Goal: Task Accomplishment & Management: Complete application form

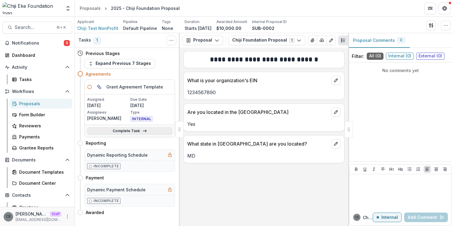
click at [128, 132] on link "Complete Task" at bounding box center [129, 131] width 85 height 7
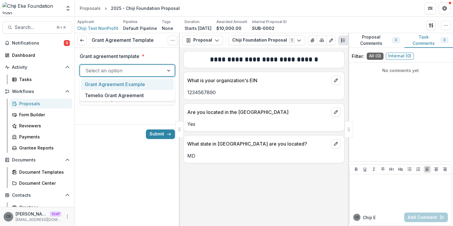
click at [146, 74] on div at bounding box center [121, 70] width 73 height 8
click at [141, 86] on div "Grant Agreement Example" at bounding box center [127, 84] width 93 height 11
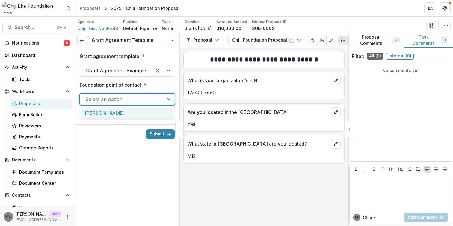
click at [134, 101] on div at bounding box center [121, 99] width 73 height 8
click at [128, 111] on div "[PERSON_NAME]" at bounding box center [127, 113] width 93 height 11
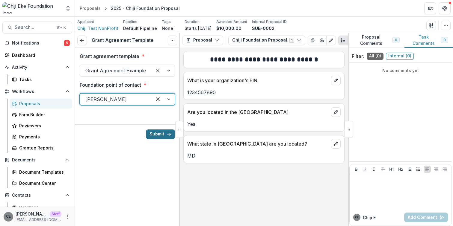
click at [161, 137] on button "Submit" at bounding box center [160, 135] width 29 height 10
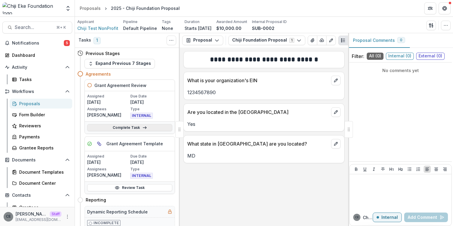
click at [142, 128] on icon at bounding box center [144, 128] width 5 height 5
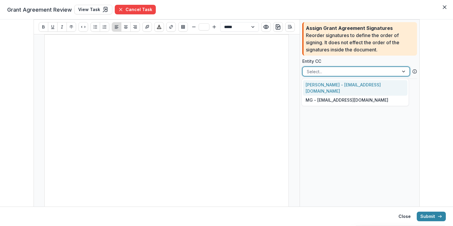
click at [329, 72] on div at bounding box center [351, 71] width 88 height 7
click at [325, 84] on div "Chiji Eke - chiji+1@trytemelio.com" at bounding box center [355, 88] width 105 height 16
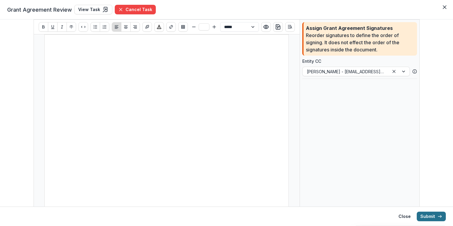
click at [430, 219] on button "Submit" at bounding box center [431, 217] width 29 height 10
click at [403, 214] on button "Close" at bounding box center [404, 217] width 19 height 10
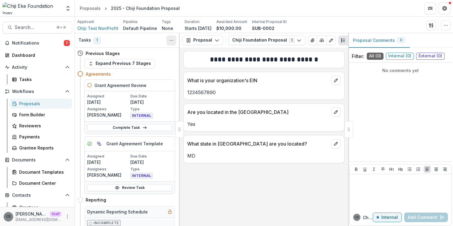
click at [172, 41] on icon "Toggle View Cancelled Tasks" at bounding box center [171, 40] width 5 height 5
click at [154, 53] on div "Previous Stages" at bounding box center [126, 53] width 98 height 11
click at [136, 64] on button "Expand Previous 7 Stages" at bounding box center [119, 64] width 70 height 10
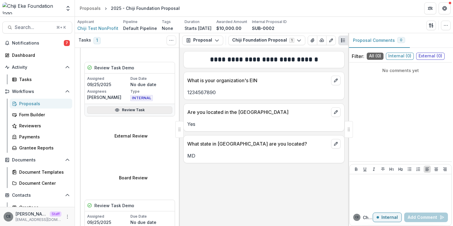
scroll to position [163, 0]
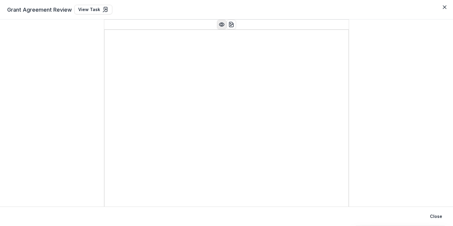
click at [222, 28] on icon "Preview preview-doc.pdf" at bounding box center [222, 25] width 6 height 6
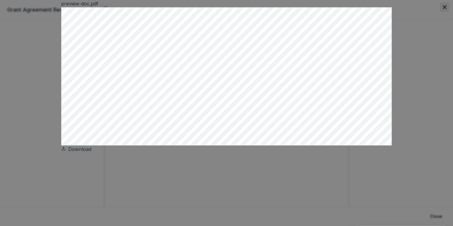
click at [443, 9] on icon "Close" at bounding box center [445, 7] width 4 height 4
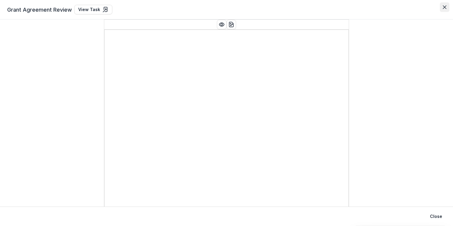
click at [445, 9] on icon "Close" at bounding box center [445, 7] width 4 height 4
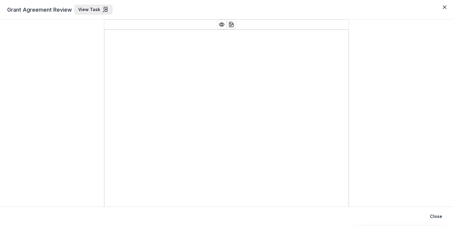
click at [89, 13] on link "View Task" at bounding box center [93, 10] width 38 height 10
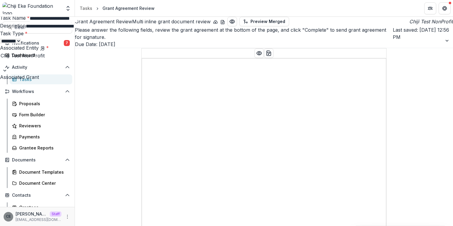
click at [78, 22] on input "**********" at bounding box center [54, 18] width 48 height 7
click at [218, 226] on div "**********" at bounding box center [226, 226] width 453 height 0
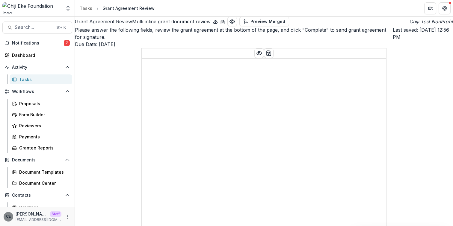
click at [213, 25] on icon "download-button" at bounding box center [215, 22] width 5 height 5
click at [84, 9] on div "Tasks" at bounding box center [86, 8] width 13 height 6
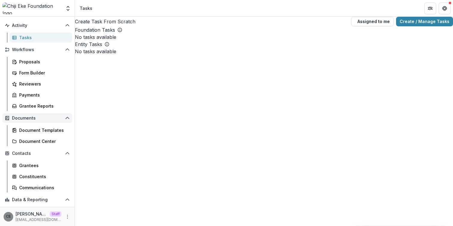
scroll to position [68, 0]
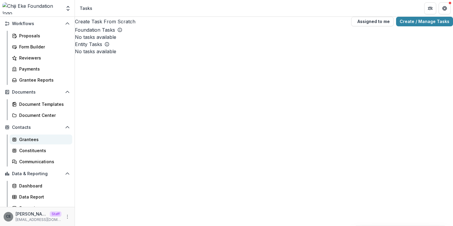
click at [37, 139] on div "Grantees" at bounding box center [43, 140] width 48 height 6
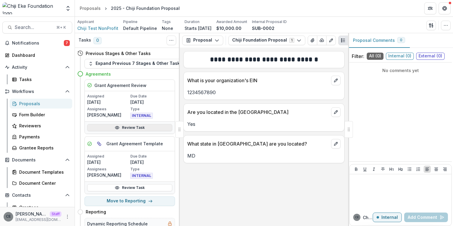
click at [115, 127] on icon at bounding box center [117, 128] width 5 height 5
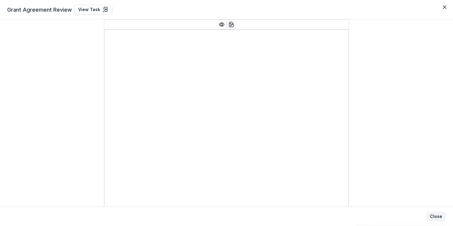
click at [437, 217] on button "Close" at bounding box center [435, 217] width 19 height 10
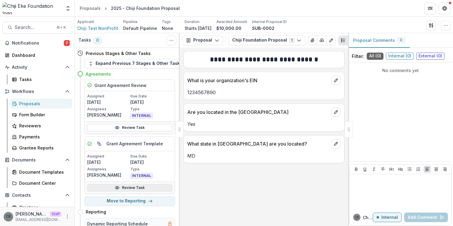
click at [140, 188] on link "Review Task" at bounding box center [129, 188] width 85 height 7
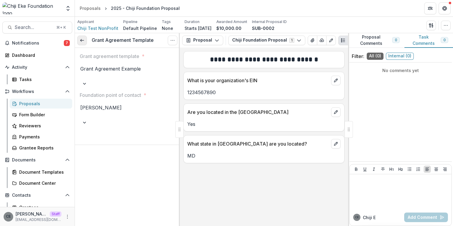
click at [84, 40] on icon at bounding box center [82, 40] width 5 height 5
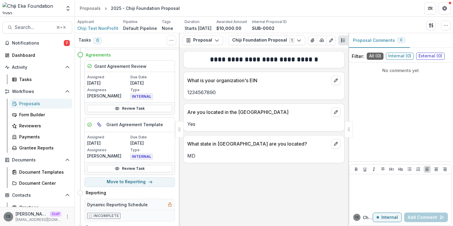
scroll to position [19, 0]
click at [129, 182] on button "Move to Reporting" at bounding box center [129, 182] width 90 height 10
select select "*********"
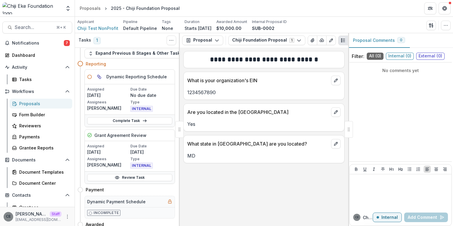
scroll to position [0, 0]
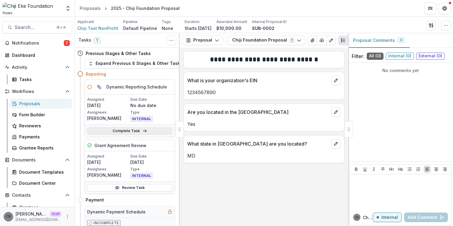
click at [140, 132] on link "Complete Task" at bounding box center [129, 131] width 85 height 7
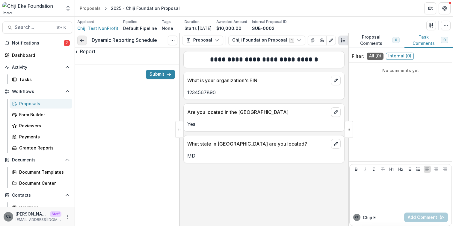
click at [82, 43] on icon at bounding box center [82, 40] width 5 height 5
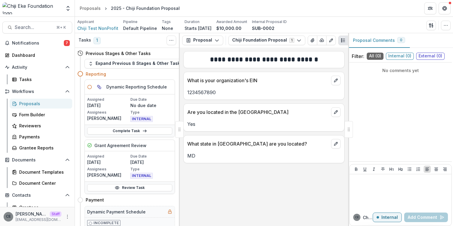
scroll to position [19, 0]
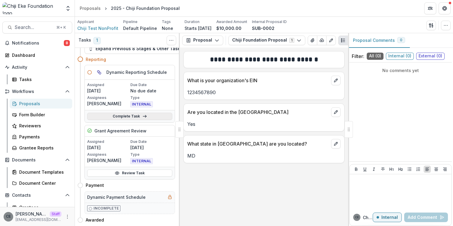
click at [149, 113] on link "Complete Task" at bounding box center [129, 116] width 85 height 7
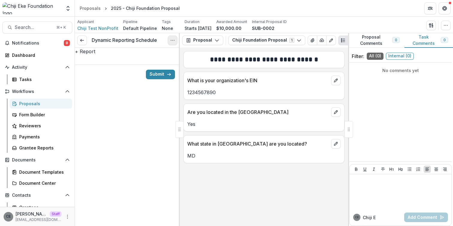
click at [173, 38] on icon "Options" at bounding box center [172, 40] width 5 height 5
click at [148, 66] on button "Cancel Task" at bounding box center [144, 67] width 64 height 10
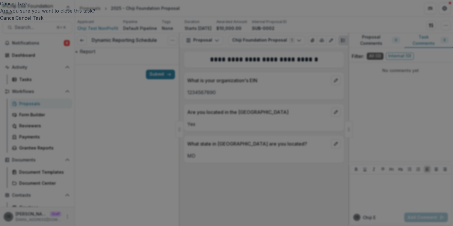
click at [43, 22] on button "Cancel Task" at bounding box center [30, 17] width 28 height 7
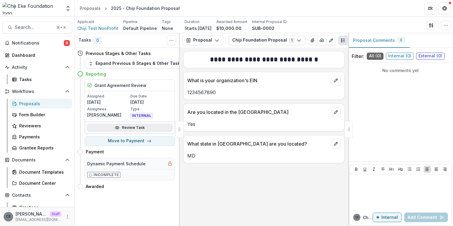
click at [134, 128] on link "Review Task" at bounding box center [129, 127] width 85 height 7
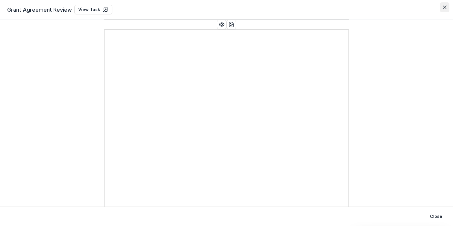
click at [442, 5] on button "Close" at bounding box center [445, 7] width 10 height 10
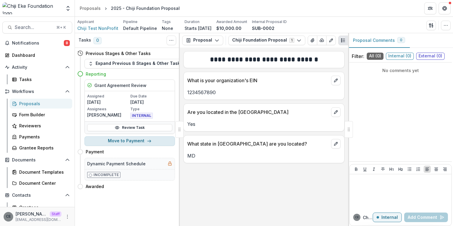
click at [128, 141] on button "Move to Payment" at bounding box center [129, 142] width 90 height 10
select select "*******"
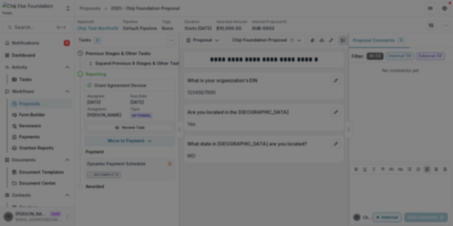
scroll to position [337, 0]
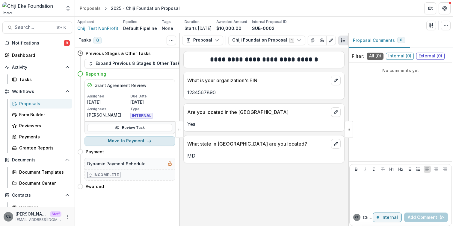
click at [124, 142] on button "Move to Payment" at bounding box center [129, 142] width 90 height 10
select select "*******"
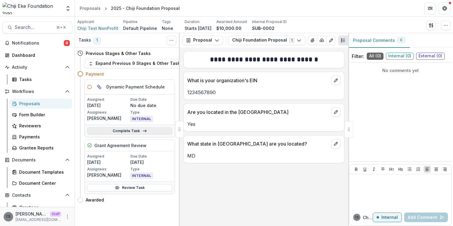
click at [151, 130] on link "Complete Task" at bounding box center [129, 131] width 85 height 7
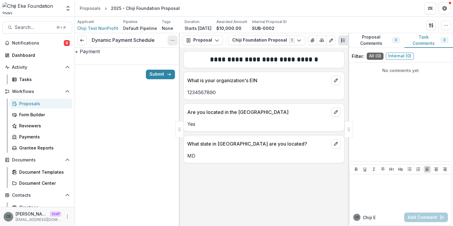
click at [172, 42] on icon "Options" at bounding box center [172, 40] width 5 height 5
click at [128, 84] on div "Submit" at bounding box center [127, 74] width 105 height 19
click at [100, 55] on button "+ Payment" at bounding box center [87, 51] width 25 height 7
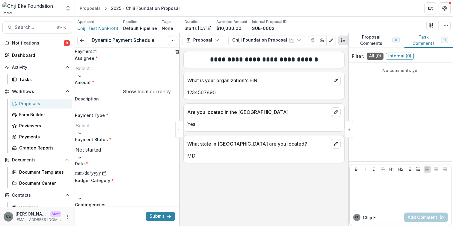
click at [129, 73] on div at bounding box center [127, 68] width 104 height 8
click at [112, 97] on input "Amount *" at bounding box center [99, 93] width 48 height 7
type input "*******"
click at [106, 131] on div at bounding box center [127, 127] width 104 height 8
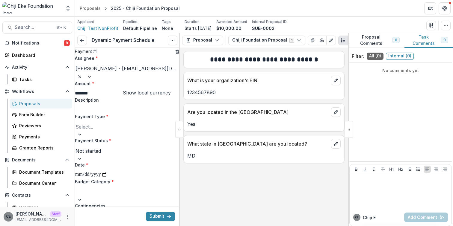
click at [112, 131] on div at bounding box center [127, 127] width 104 height 8
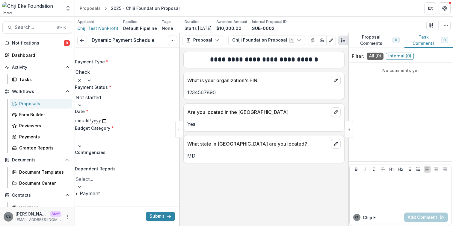
scroll to position [66, 0]
click at [140, 102] on div at bounding box center [127, 97] width 104 height 8
click at [116, 143] on div at bounding box center [127, 138] width 104 height 8
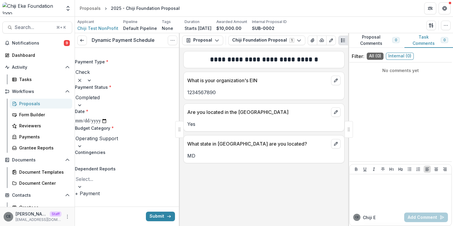
scroll to position [82, 0]
click at [157, 216] on button "Submit" at bounding box center [160, 217] width 29 height 10
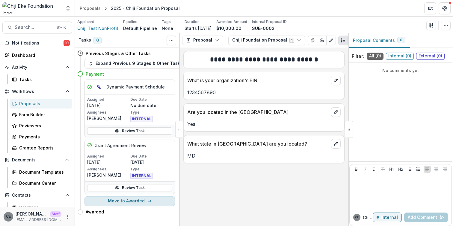
click at [150, 202] on polyline "button" at bounding box center [150, 201] width 1 height 2
select select "*******"
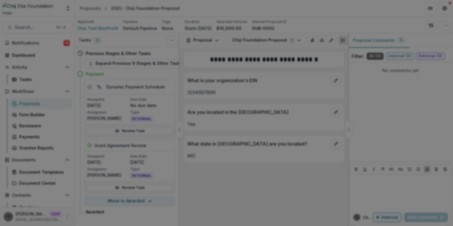
scroll to position [67, 0]
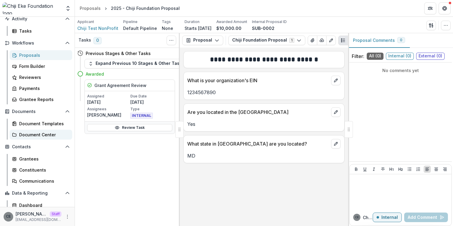
scroll to position [66, 0]
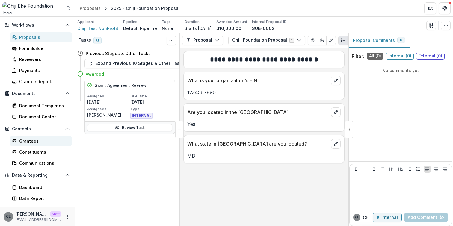
click at [32, 141] on div "Grantees" at bounding box center [43, 141] width 48 height 6
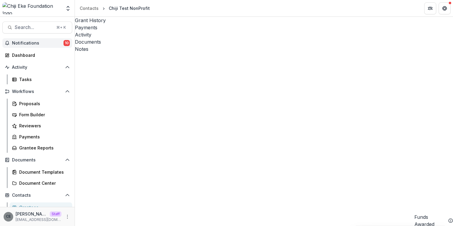
click at [36, 44] on span "Notifications" at bounding box center [38, 43] width 52 height 5
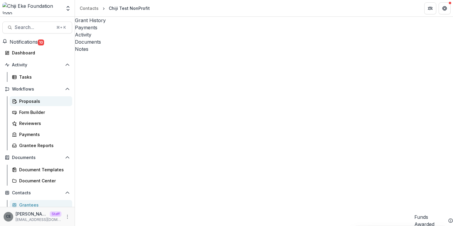
click at [26, 105] on div "Proposals" at bounding box center [43, 101] width 48 height 6
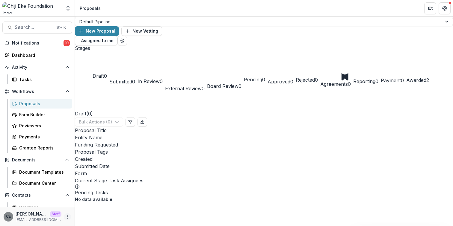
click at [66, 217] on icon "More" at bounding box center [67, 217] width 5 height 5
click at [86, 202] on link "User Settings" at bounding box center [105, 204] width 64 height 10
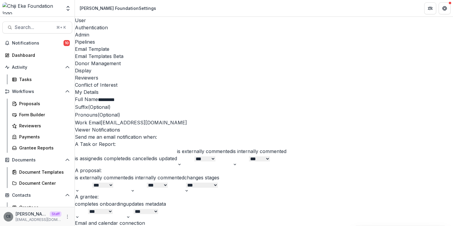
click at [236, 53] on div "Email Templates Beta" at bounding box center [264, 56] width 378 height 7
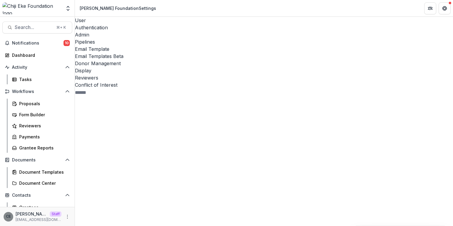
scroll to position [0, 0]
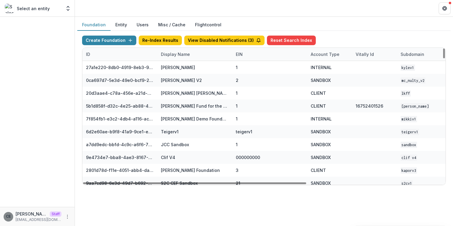
click at [176, 56] on div "Display Name" at bounding box center [175, 54] width 36 height 6
click at [176, 65] on input at bounding box center [194, 68] width 72 height 10
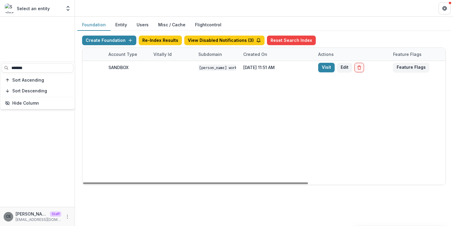
scroll to position [0, 221]
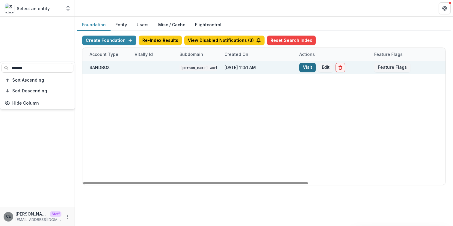
type input "*******"
click at [309, 68] on link "Visit" at bounding box center [307, 68] width 16 height 10
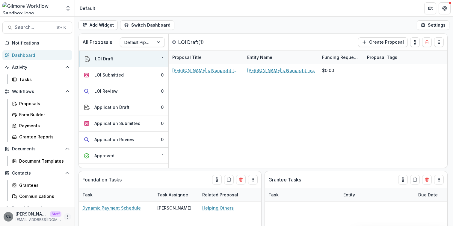
click at [65, 217] on icon "More" at bounding box center [67, 217] width 5 height 5
click at [87, 204] on link "User Settings" at bounding box center [105, 204] width 64 height 10
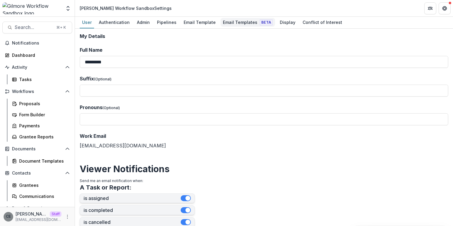
click at [229, 22] on div "Email Templates Beta" at bounding box center [247, 22] width 55 height 9
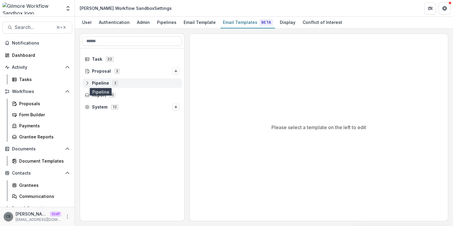
click at [100, 82] on span "Pipeline" at bounding box center [100, 83] width 17 height 5
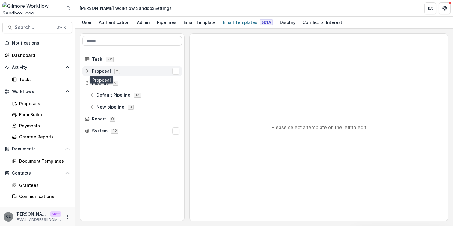
click at [102, 69] on span "Proposal" at bounding box center [101, 71] width 19 height 5
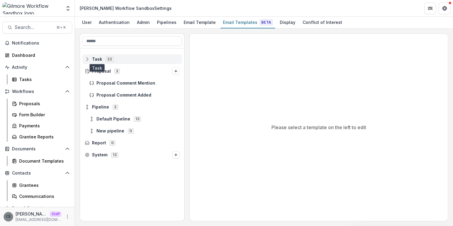
click at [100, 60] on span "Task" at bounding box center [97, 59] width 10 height 5
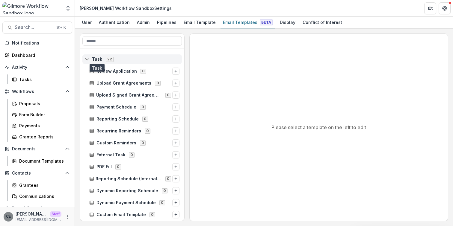
click at [94, 59] on span "Task" at bounding box center [97, 59] width 10 height 5
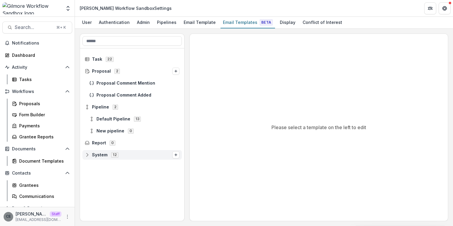
click at [94, 153] on span "System" at bounding box center [100, 155] width 16 height 5
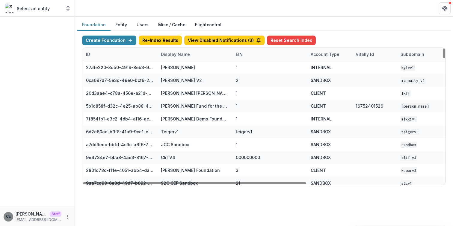
click at [174, 55] on div "Display Name" at bounding box center [175, 54] width 36 height 6
click at [171, 66] on input at bounding box center [194, 68] width 72 height 10
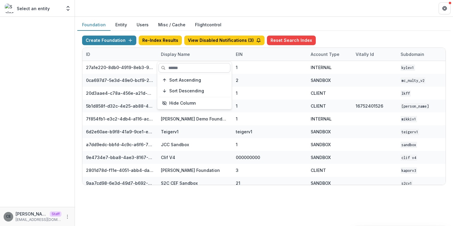
type input "*"
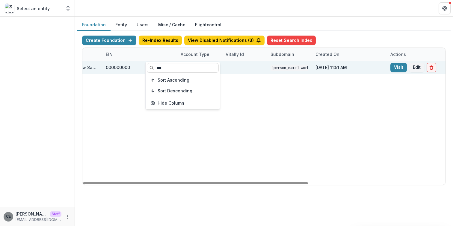
scroll to position [0, 221]
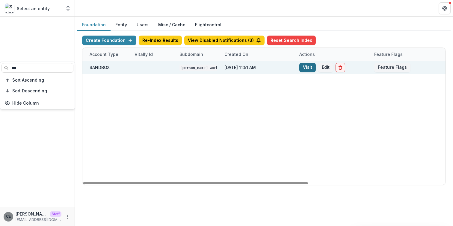
type input "***"
click at [313, 67] on link "Visit" at bounding box center [307, 68] width 16 height 10
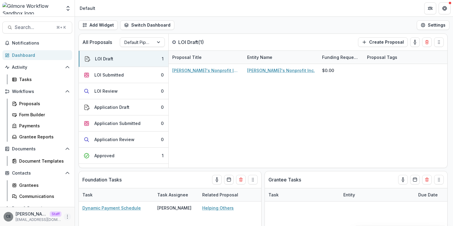
click at [66, 217] on icon "More" at bounding box center [67, 217] width 5 height 5
click at [90, 205] on link "User Settings" at bounding box center [105, 204] width 64 height 10
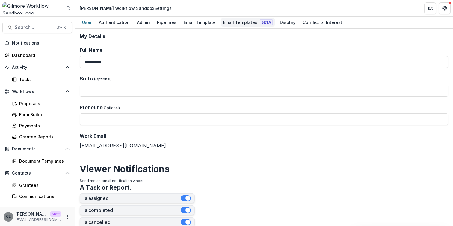
click at [230, 20] on div "Email Templates Beta" at bounding box center [247, 22] width 55 height 9
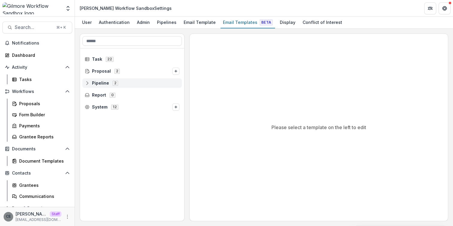
click at [99, 84] on span "Pipeline" at bounding box center [100, 83] width 17 height 5
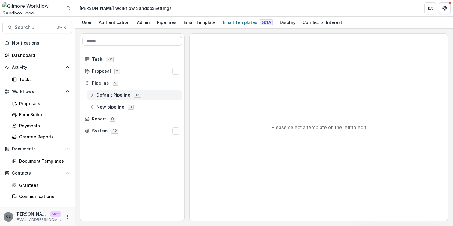
click at [108, 94] on span "Default Pipeline" at bounding box center [113, 95] width 34 height 5
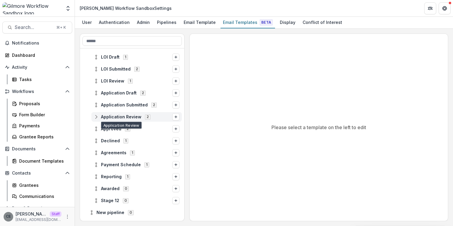
scroll to position [72, 0]
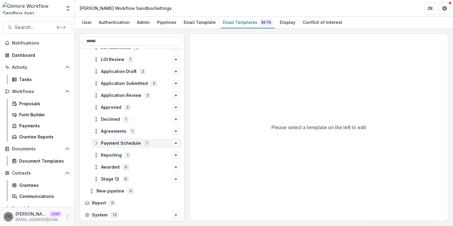
click at [119, 145] on span "Payment Schedule" at bounding box center [121, 143] width 40 height 5
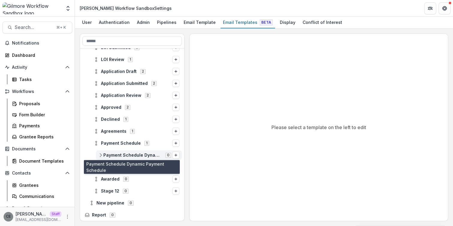
click at [121, 155] on span "Payment Schedule Dynamic Payment Schedule" at bounding box center [132, 155] width 58 height 5
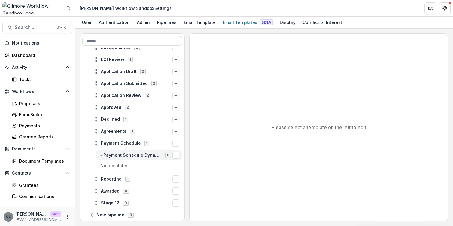
click at [117, 154] on span "Payment Schedule Dynamic Payment Schedule" at bounding box center [132, 155] width 58 height 5
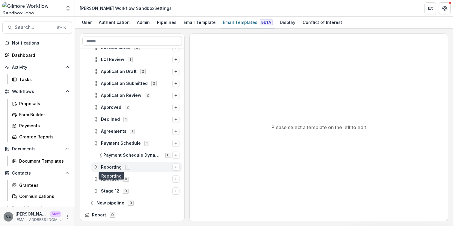
click at [114, 166] on span "Reporting" at bounding box center [111, 167] width 21 height 5
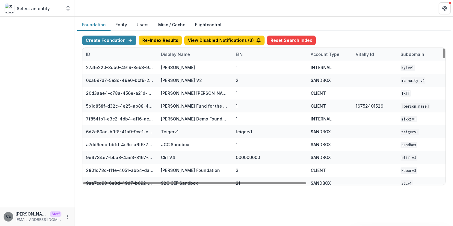
click at [177, 53] on div "Display Name" at bounding box center [175, 54] width 36 height 6
click at [177, 66] on input at bounding box center [194, 68] width 72 height 10
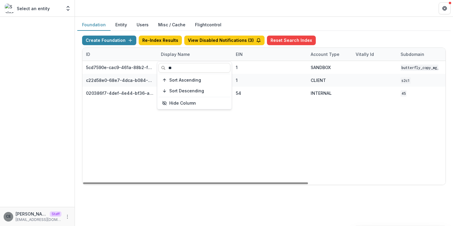
type input "**"
click at [223, 144] on div "5cd7590e-cac9-461a-88b2-fec4e117b83f butterfly_copy_mg_dummy 1 SANDBOX butterfl…" at bounding box center [374, 123] width 584 height 124
click at [176, 54] on div "Display Name" at bounding box center [175, 54] width 36 height 6
drag, startPoint x: 180, startPoint y: 69, endPoint x: 128, endPoint y: 60, distance: 52.6
click at [128, 60] on body "Skip to content Select an entity Aggregate Analysis Foundations Chiji Eke Found…" at bounding box center [226, 113] width 453 height 226
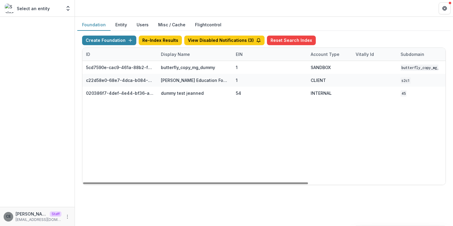
click at [179, 54] on div "Display Name" at bounding box center [175, 54] width 36 height 6
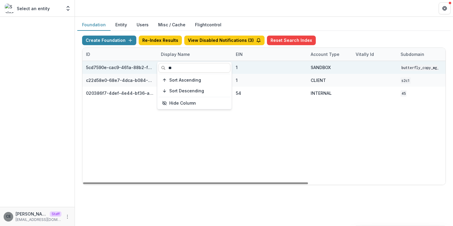
drag, startPoint x: 179, startPoint y: 69, endPoint x: 142, endPoint y: 68, distance: 37.1
click at [142, 68] on body "Skip to content Select an entity Aggregate Analysis Foundations Chiji Eke Found…" at bounding box center [226, 113] width 453 height 226
type input "*"
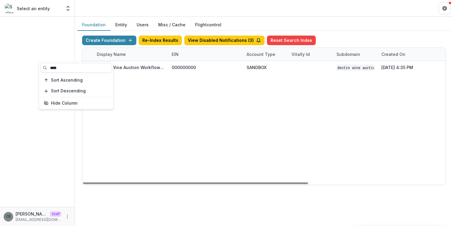
scroll to position [0, 221]
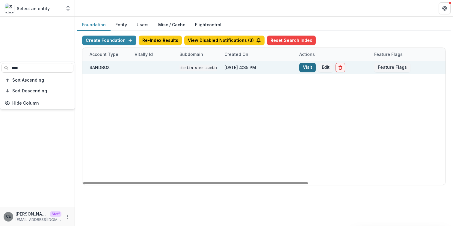
type input "****"
click at [307, 69] on link "Visit" at bounding box center [307, 68] width 16 height 10
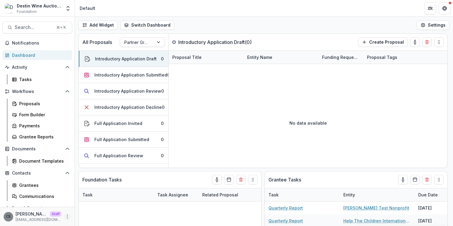
click at [66, 217] on icon "More" at bounding box center [67, 217] width 5 height 5
click at [94, 205] on link "User Settings" at bounding box center [105, 204] width 64 height 10
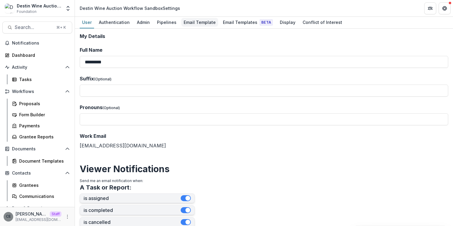
click at [196, 22] on div "Email Template" at bounding box center [199, 22] width 37 height 9
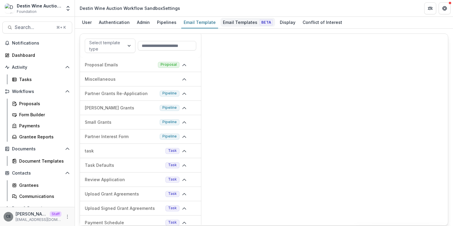
click at [235, 21] on div "Email Templates Beta" at bounding box center [247, 22] width 55 height 9
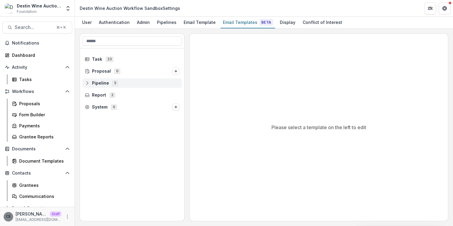
click at [103, 85] on span "Pipeline" at bounding box center [100, 83] width 17 height 5
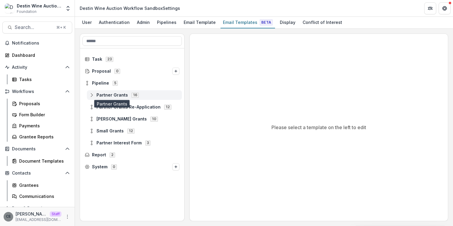
click at [109, 96] on span "Partner Grants" at bounding box center [111, 95] width 31 height 5
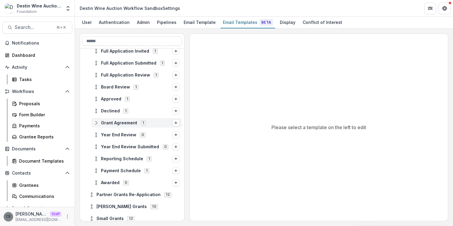
scroll to position [114, 0]
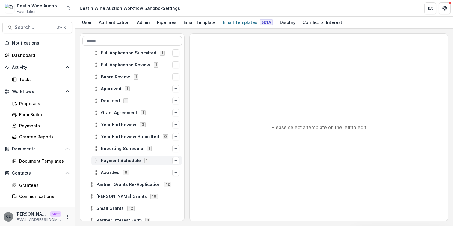
click at [117, 160] on span "Payment Schedule" at bounding box center [121, 160] width 40 height 5
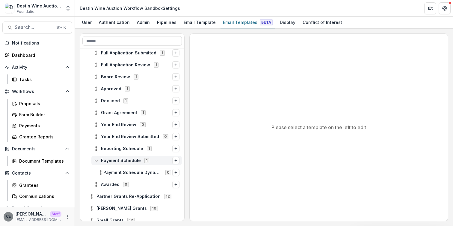
click at [117, 160] on span "Payment Schedule" at bounding box center [121, 160] width 40 height 5
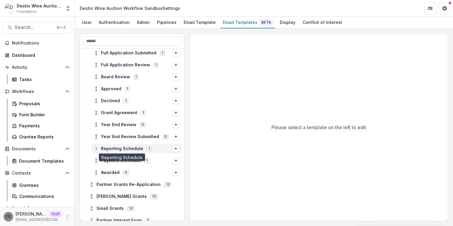
click at [119, 148] on span "Reporting Schedule" at bounding box center [122, 148] width 42 height 5
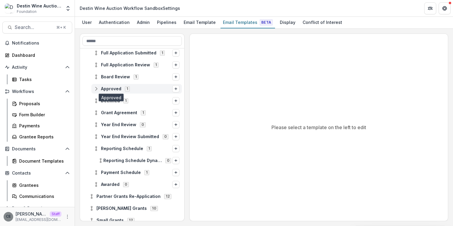
click at [108, 89] on span "Approved" at bounding box center [111, 89] width 20 height 5
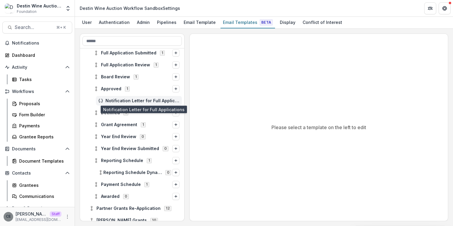
click at [112, 101] on span "Notification Letter for Full Applications" at bounding box center [142, 101] width 74 height 5
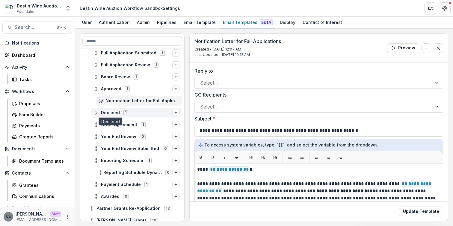
click at [112, 113] on span "Declined" at bounding box center [110, 113] width 19 height 5
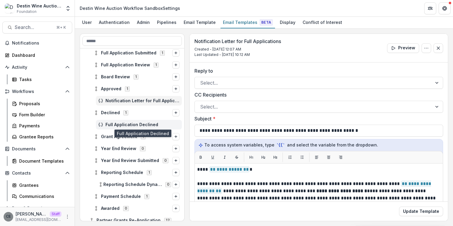
click at [113, 127] on span "Full Application Declined" at bounding box center [142, 125] width 74 height 5
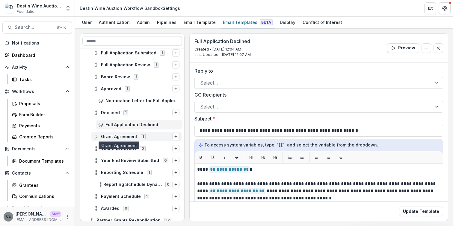
click at [111, 137] on span "Grant Agreement" at bounding box center [119, 136] width 36 height 5
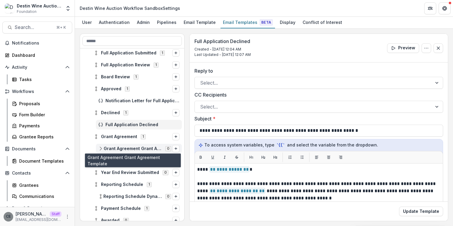
click at [113, 149] on span "Grant Agreement Grant Agreement Template" at bounding box center [133, 148] width 58 height 5
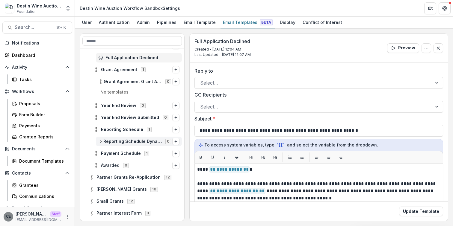
scroll to position [201, 0]
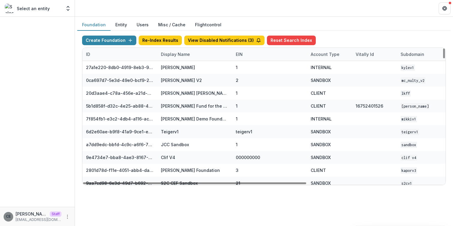
click at [166, 54] on div "Display Name" at bounding box center [175, 54] width 36 height 6
click at [170, 68] on input at bounding box center [194, 68] width 72 height 10
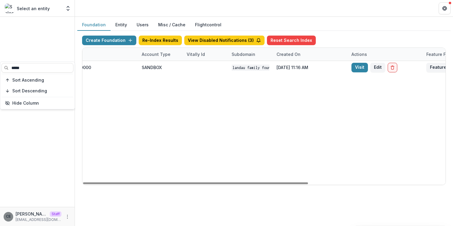
scroll to position [0, 221]
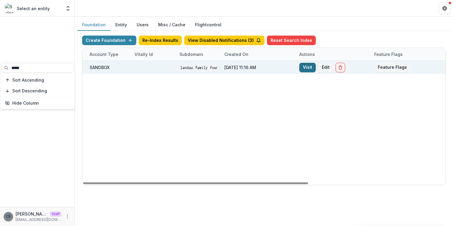
type input "*****"
click at [306, 69] on link "Visit" at bounding box center [307, 68] width 16 height 10
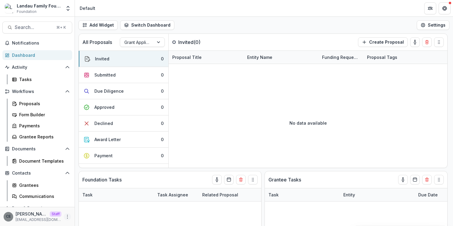
click at [65, 216] on icon "More" at bounding box center [67, 217] width 5 height 5
click at [85, 203] on link "User Settings" at bounding box center [105, 204] width 64 height 10
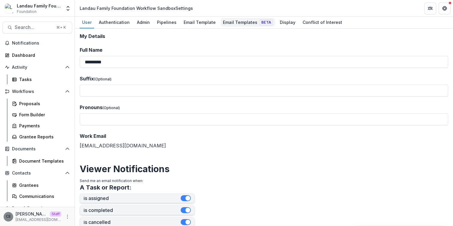
click at [244, 25] on div "Email Templates Beta" at bounding box center [247, 22] width 55 height 9
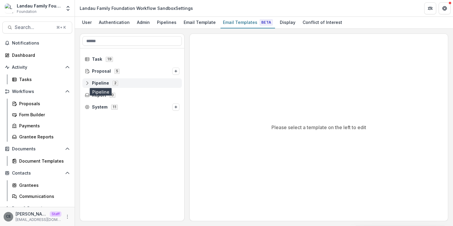
click at [99, 81] on span "Pipeline" at bounding box center [100, 83] width 17 height 5
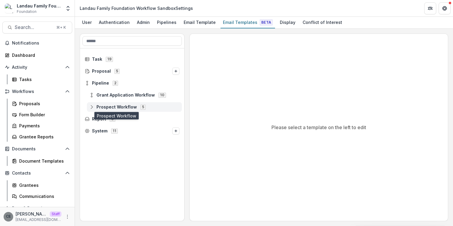
click at [106, 105] on span "Prospect Workflow" at bounding box center [116, 107] width 40 height 5
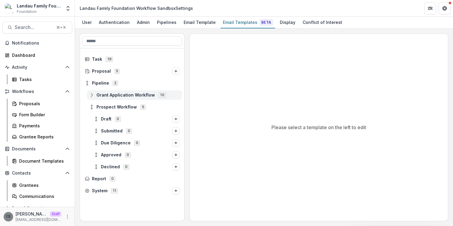
click at [109, 92] on div "Grant Application Workflow 10" at bounding box center [134, 95] width 95 height 10
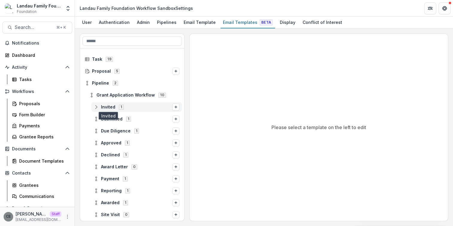
click at [109, 108] on span "Invited" at bounding box center [108, 107] width 14 height 5
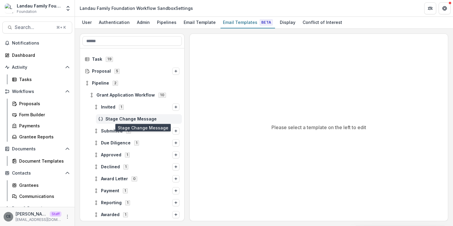
click at [111, 120] on span "Stage Change Message" at bounding box center [142, 119] width 74 height 5
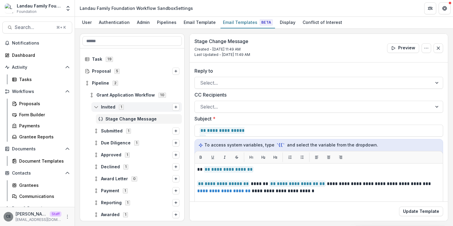
click at [97, 108] on icon at bounding box center [96, 107] width 5 height 5
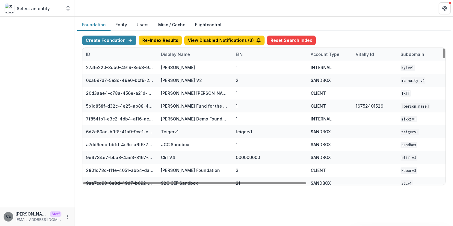
click at [180, 54] on div "Display Name" at bounding box center [175, 54] width 36 height 6
click at [173, 69] on input at bounding box center [194, 68] width 72 height 10
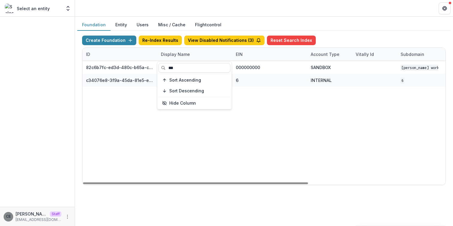
type input "***"
click at [249, 133] on div "82c6b7fc-ed3d-480c-b65a-c0e7c58a9fc1 [PERSON_NAME] Foundation Workflow Sandbox …" at bounding box center [374, 123] width 584 height 124
click at [182, 56] on div "Display Name" at bounding box center [175, 54] width 36 height 6
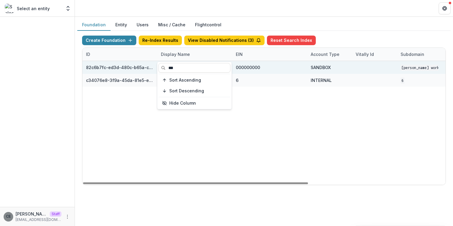
drag, startPoint x: 179, startPoint y: 67, endPoint x: 148, endPoint y: 64, distance: 32.0
click at [148, 64] on body "Skip to content Select an entity Aggregate Analysis Foundations [PERSON_NAME] F…" at bounding box center [226, 113] width 453 height 226
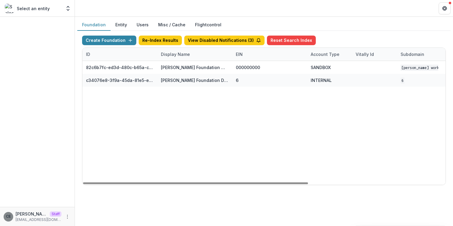
click at [176, 56] on div "Display Name" at bounding box center [175, 54] width 36 height 6
click at [176, 69] on input "***" at bounding box center [194, 68] width 72 height 10
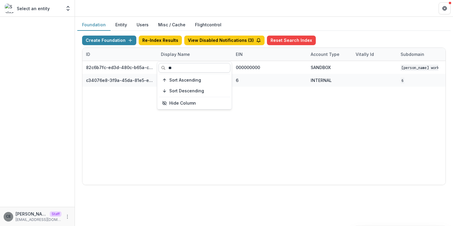
type input "*"
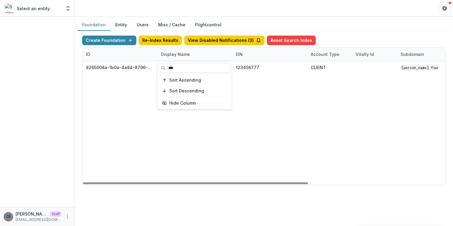
type input "***"
click at [168, 123] on div "8265008a-1b0a-4a84-8796-246331f39df7 [PERSON_NAME] Foundation 123456777 CLIENT …" at bounding box center [374, 123] width 584 height 124
click at [185, 55] on div "Display Name" at bounding box center [175, 54] width 36 height 6
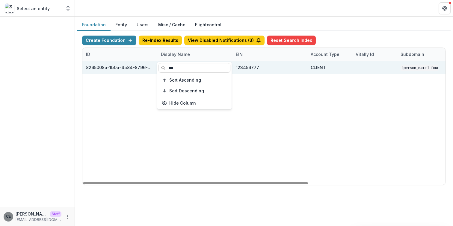
drag, startPoint x: 177, startPoint y: 68, endPoint x: 148, endPoint y: 65, distance: 28.9
click at [148, 65] on body "Skip to content Select an entity Aggregate Analysis Foundations [PERSON_NAME] F…" at bounding box center [226, 113] width 453 height 226
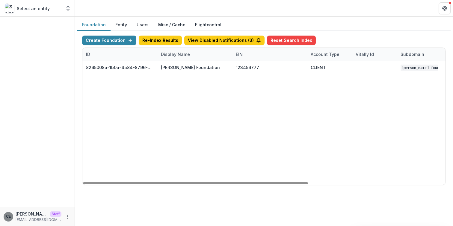
click at [185, 53] on div "Display Name" at bounding box center [175, 54] width 36 height 6
click at [187, 69] on input "***" at bounding box center [194, 68] width 72 height 10
type input "*"
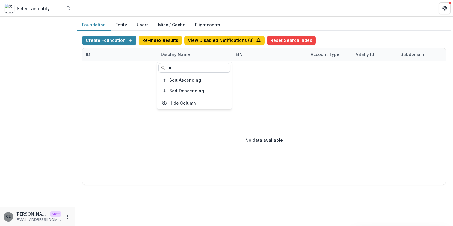
type input "*"
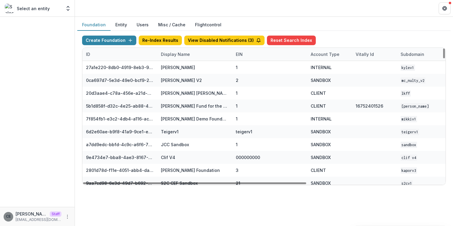
click at [292, 13] on header at bounding box center [264, 8] width 378 height 16
